Goal: Information Seeking & Learning: Learn about a topic

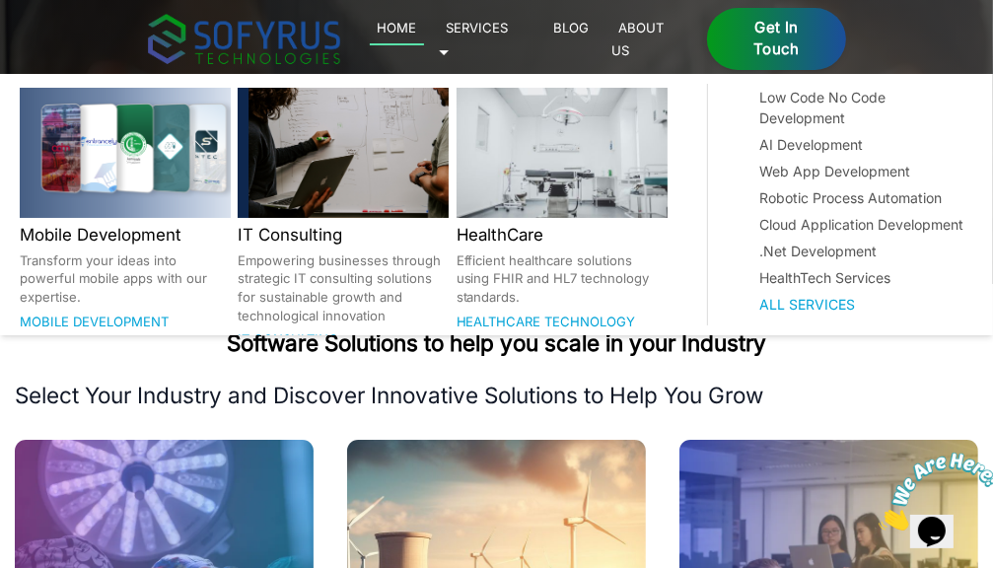
click at [509, 33] on link "Services 🞃" at bounding box center [474, 38] width 70 height 45
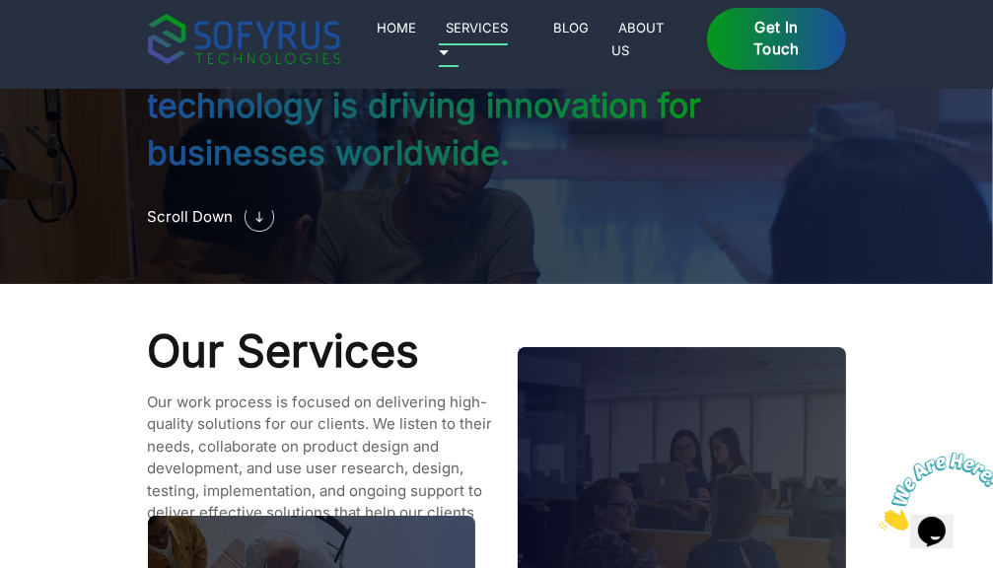
scroll to position [1622, 0]
